Goal: Contribute content: Add original content to the website for others to see

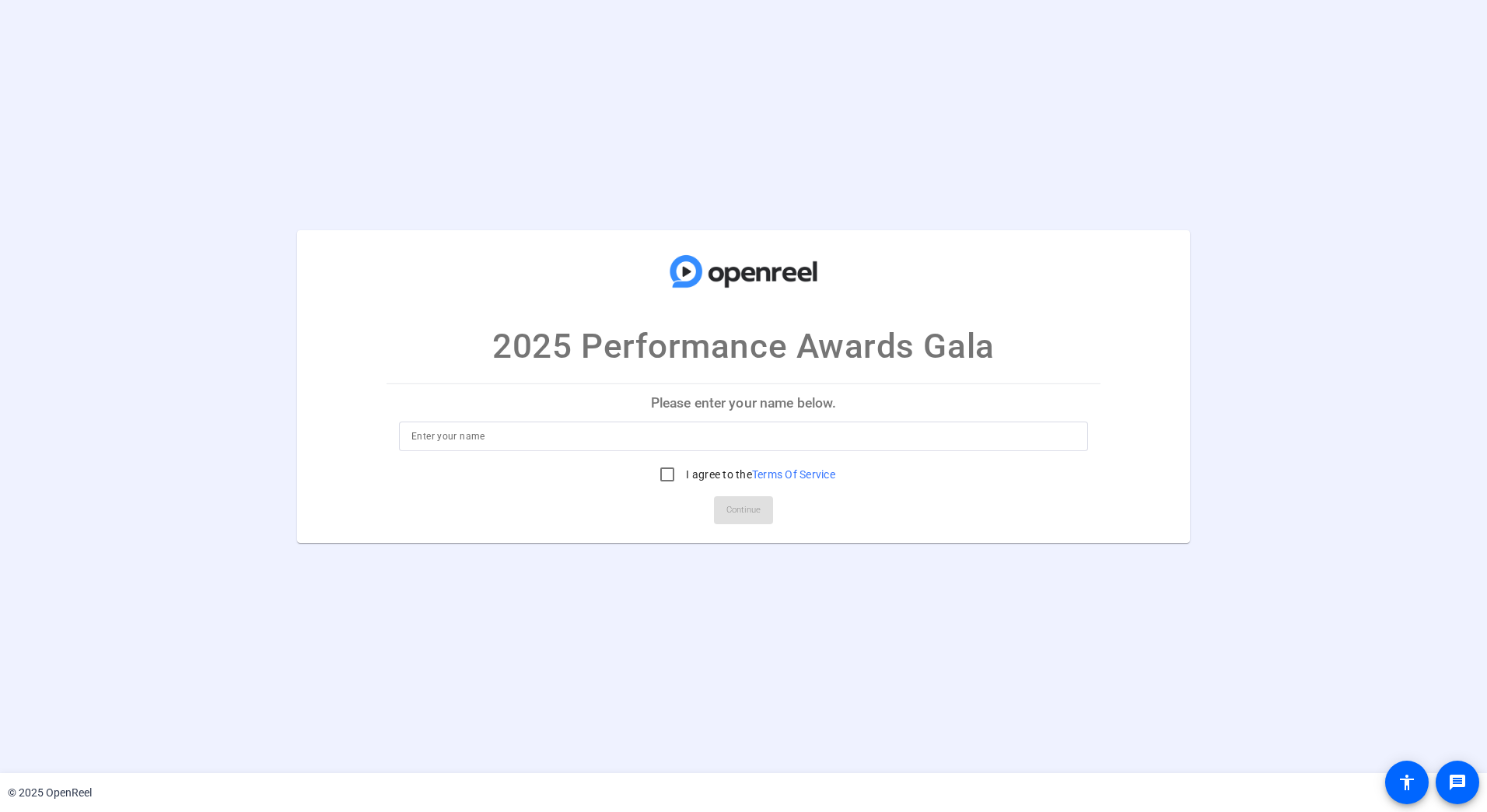
click at [531, 438] on input at bounding box center [744, 436] width 664 height 19
type input "Sheree Lee Albaladejo"
click at [669, 477] on input "I agree to the Terms Of Service" at bounding box center [667, 474] width 31 height 31
checkbox input "true"
click at [765, 513] on span at bounding box center [744, 510] width 59 height 37
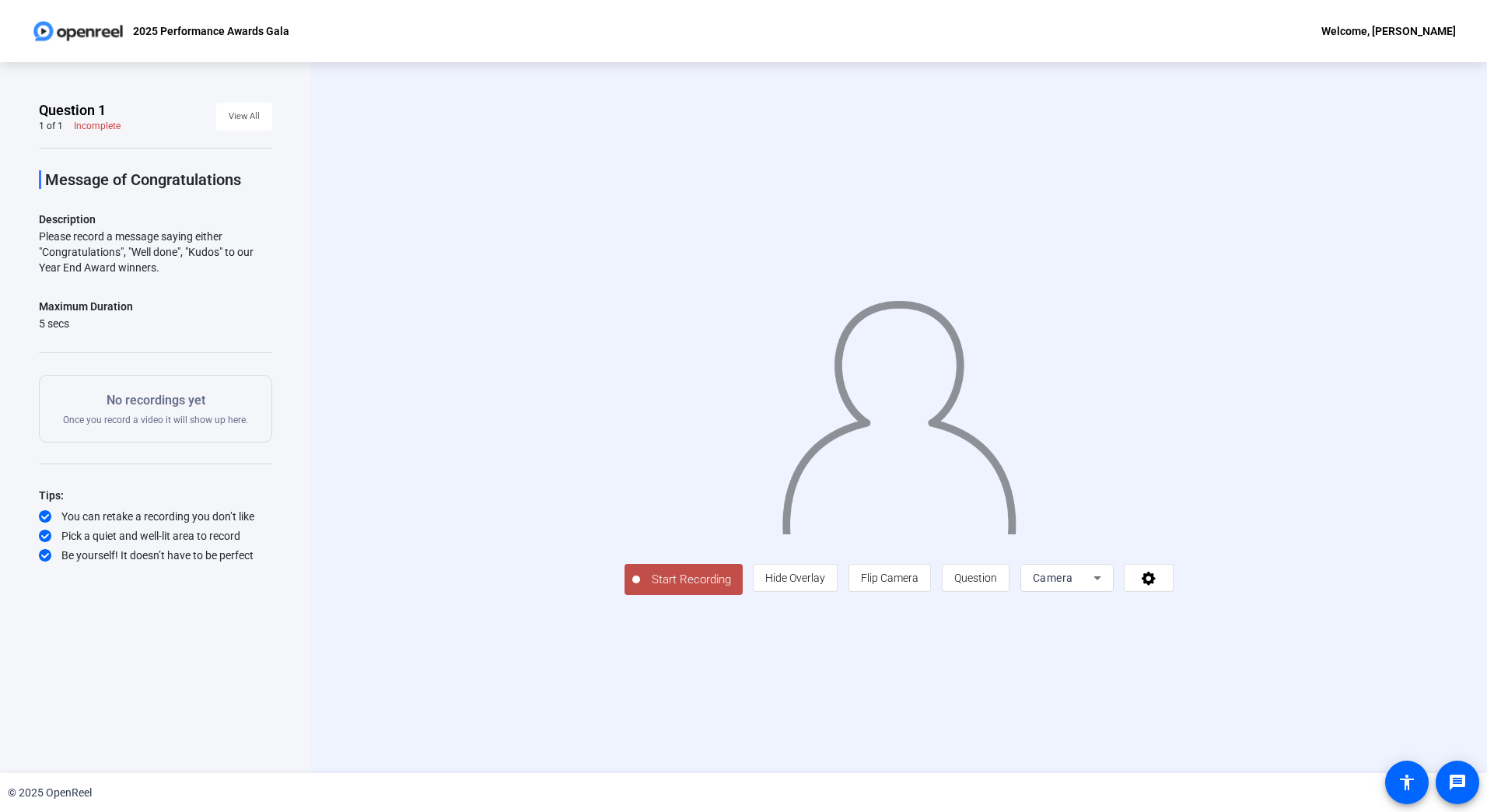
click at [691, 586] on span "Start Recording" at bounding box center [691, 580] width 103 height 18
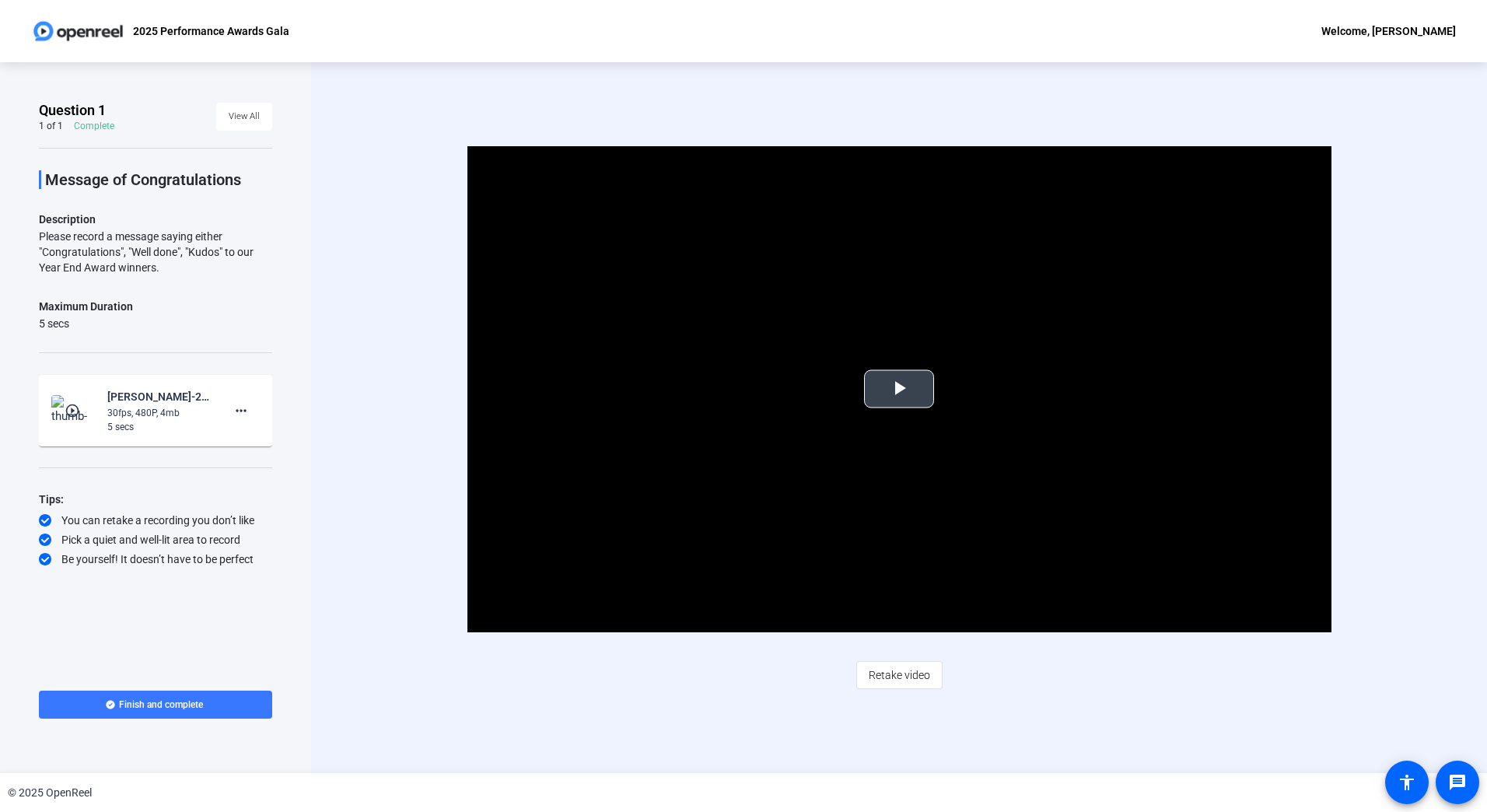
click at [900, 389] on span "Video Player" at bounding box center [900, 389] width 0 height 0
drag, startPoint x: 68, startPoint y: 236, endPoint x: 185, endPoint y: 271, distance: 122.1
click at [185, 271] on div "Please record a message saying either "Congratulations", "Well done", "Kudos" t…" at bounding box center [155, 252] width 233 height 47
drag, startPoint x: 62, startPoint y: 238, endPoint x: 196, endPoint y: 256, distance: 135.2
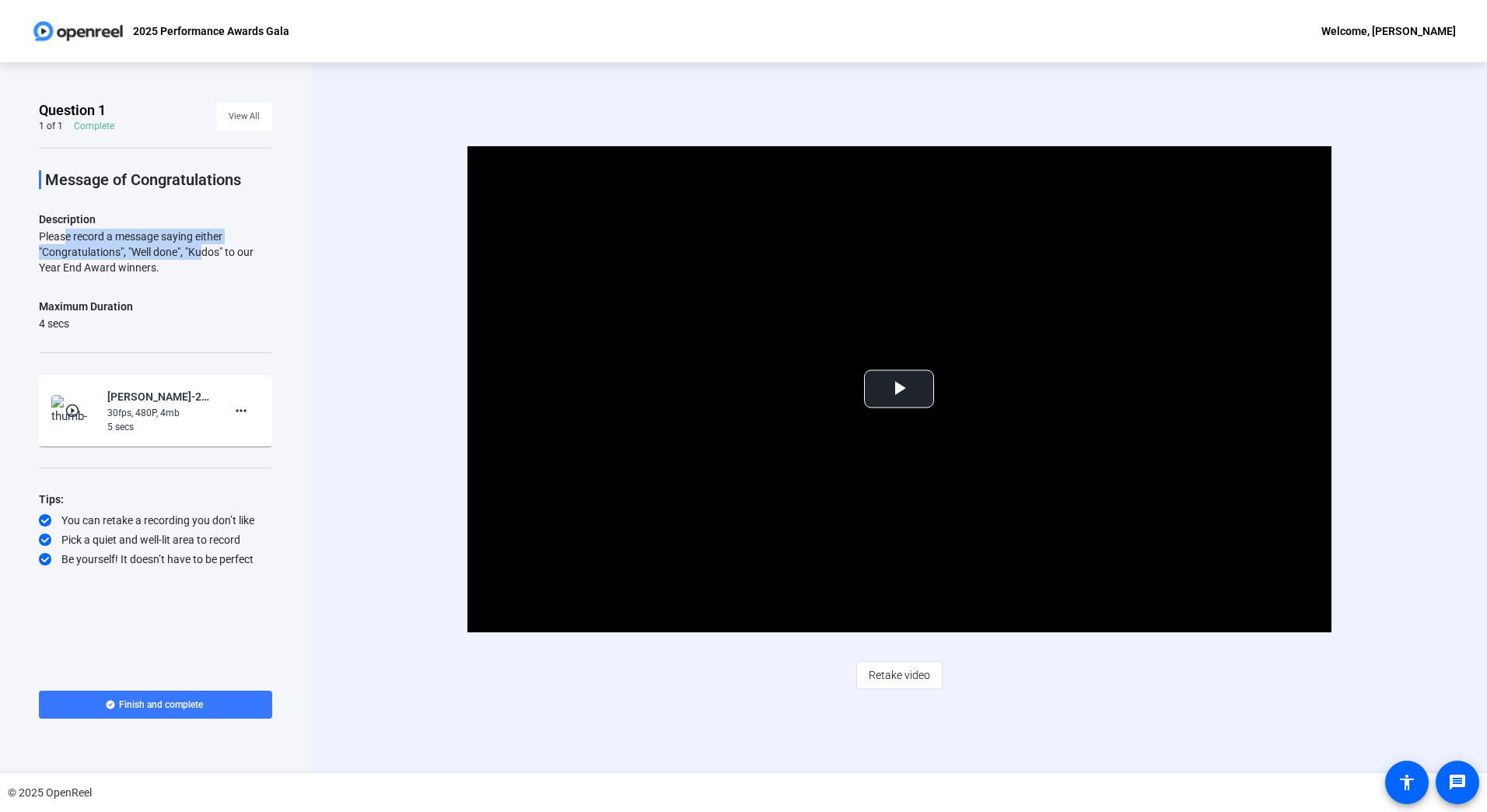
click at [196, 256] on div "Please record a message saying either "Congratulations", "Well done", "Kudos" t…" at bounding box center [155, 252] width 233 height 47
